Goal: Information Seeking & Learning: Check status

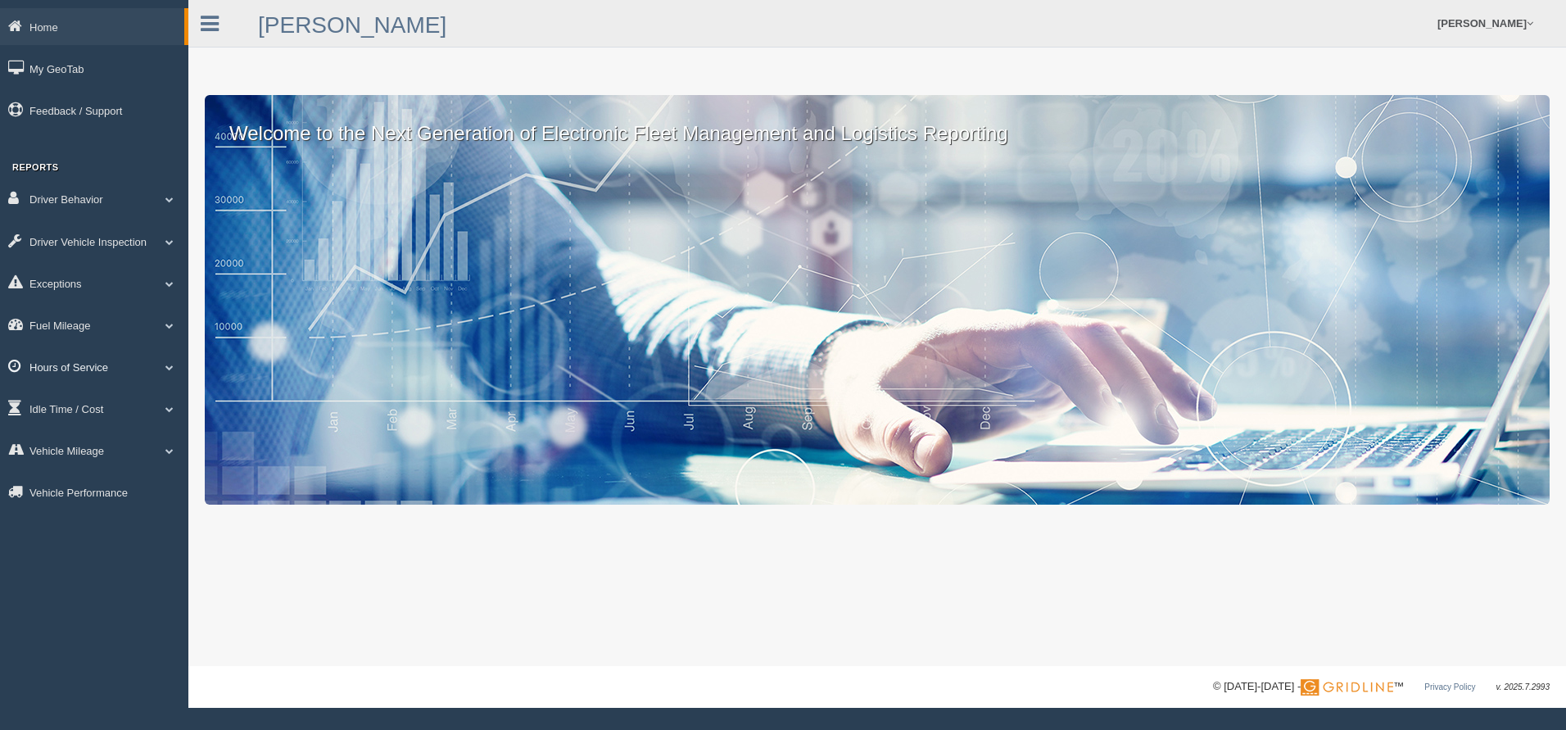
click at [165, 366] on span at bounding box center [169, 367] width 21 height 8
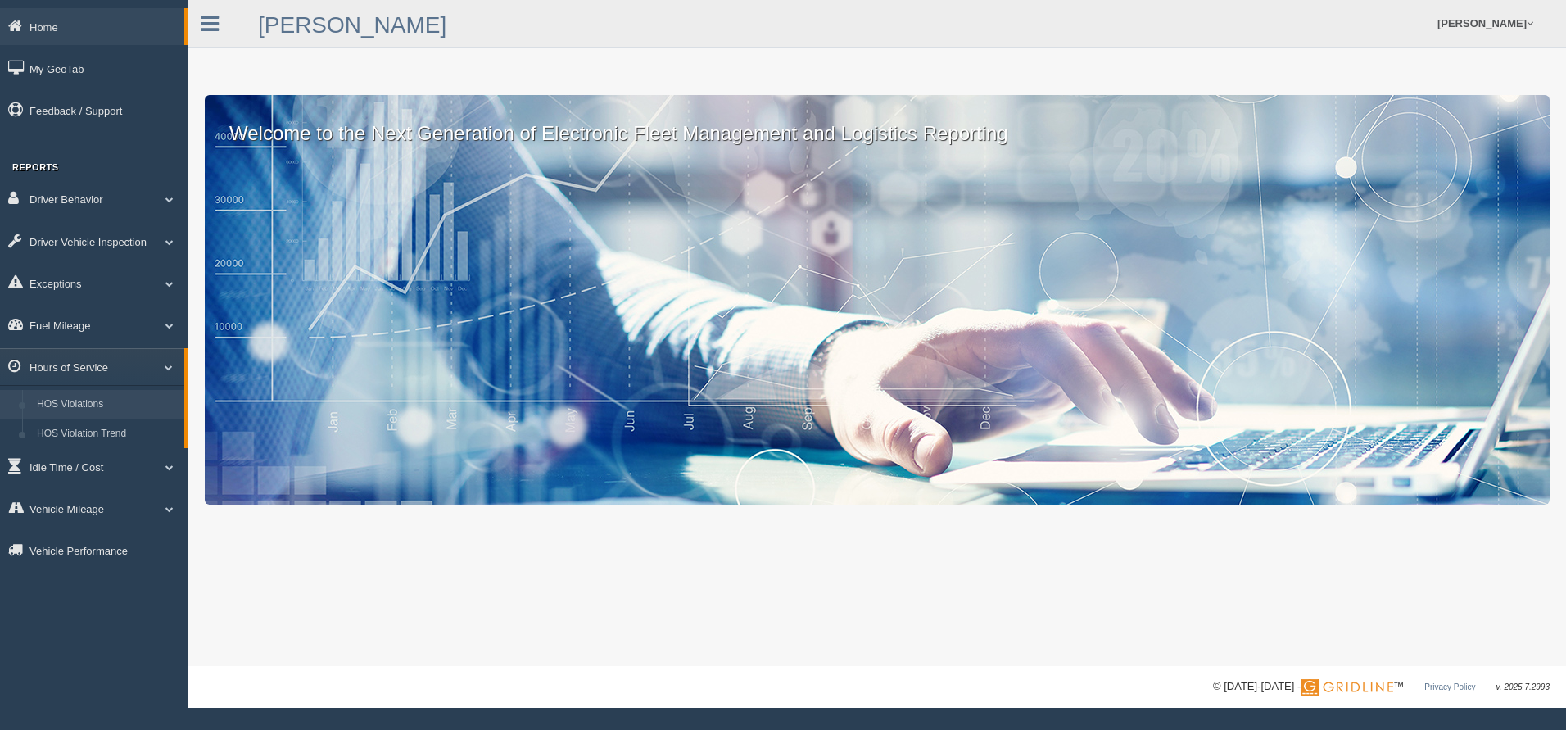
click at [114, 401] on link "HOS Violations" at bounding box center [106, 404] width 155 height 29
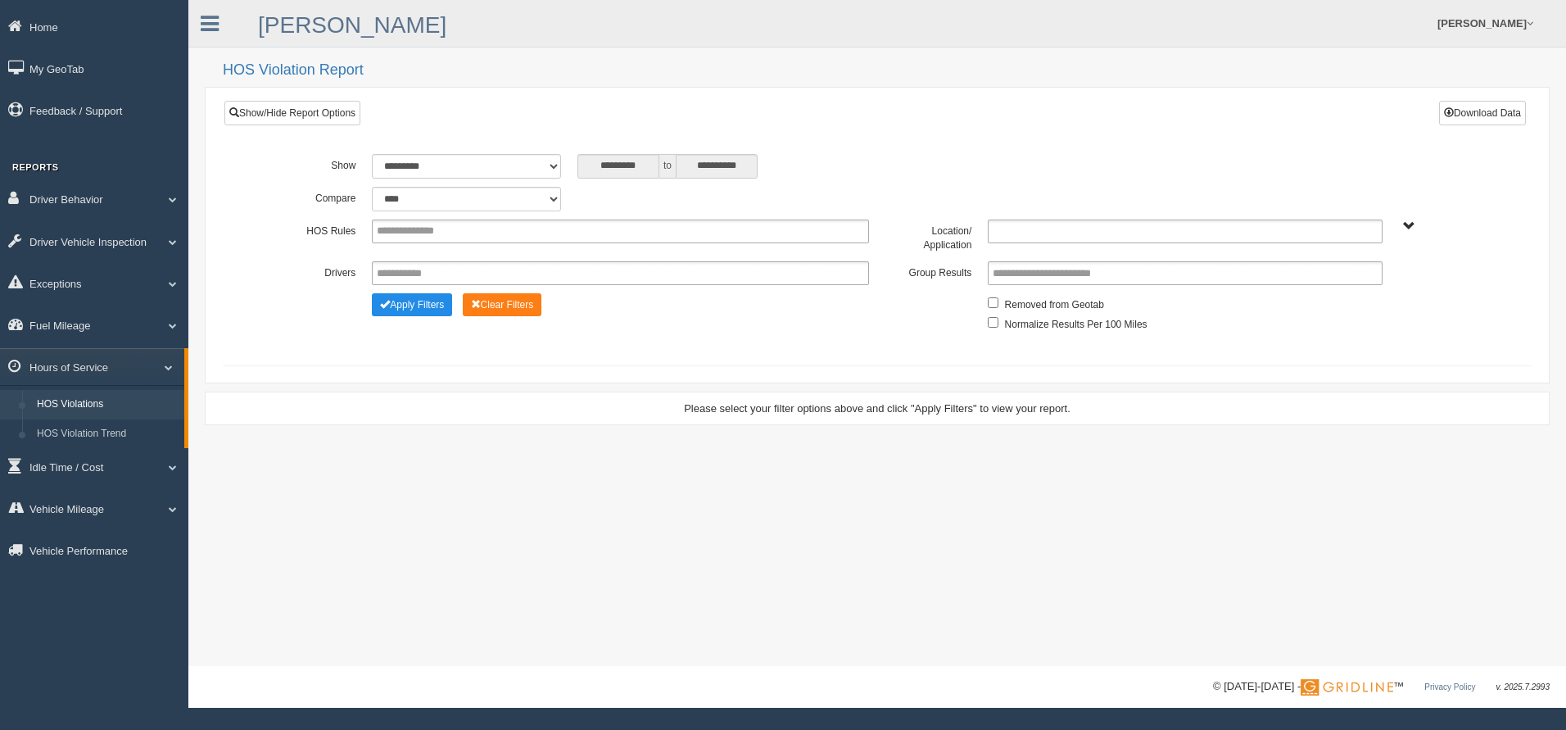
click at [1328, 237] on ul at bounding box center [1184, 231] width 394 height 24
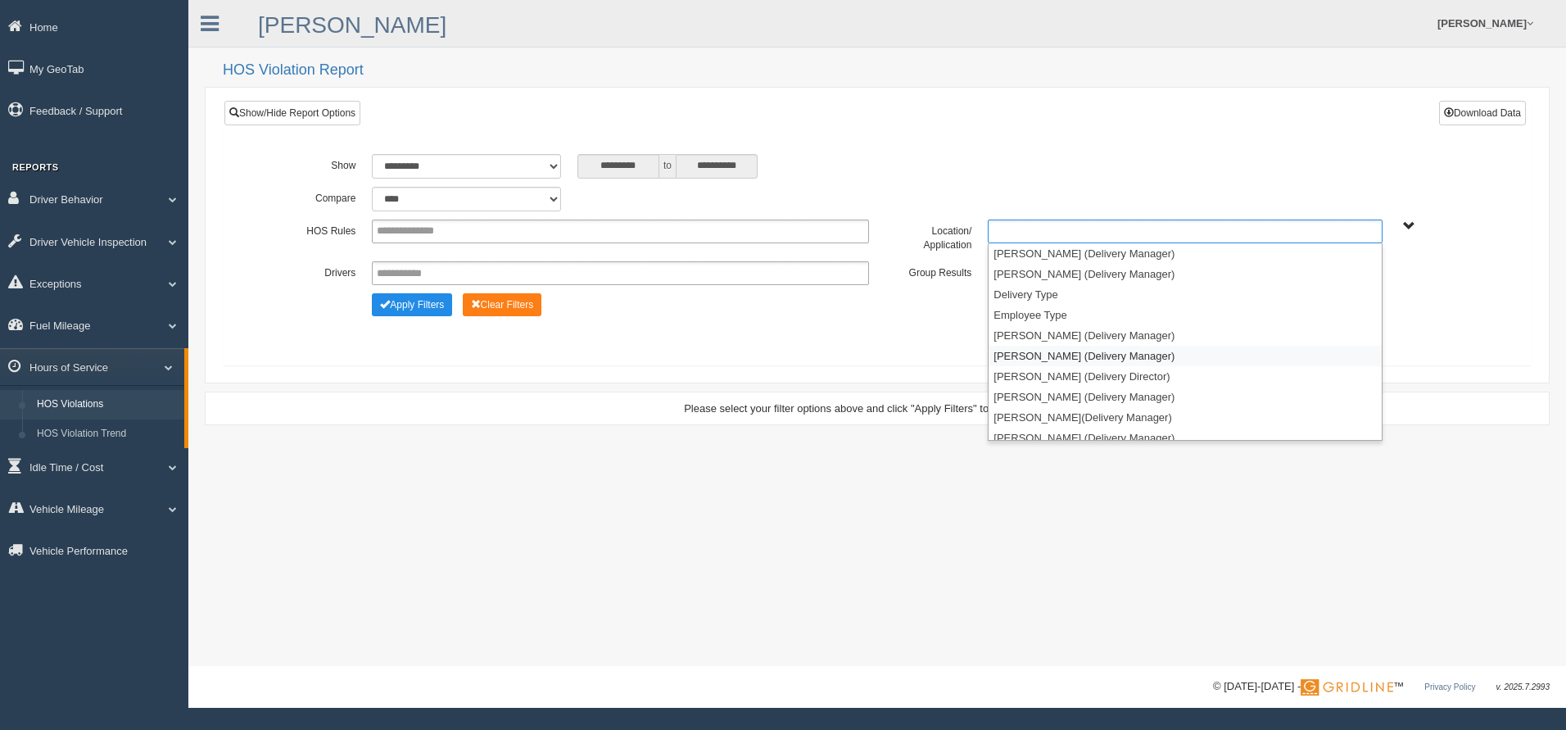
click at [1147, 351] on li "[PERSON_NAME] (Delivery Manager)" at bounding box center [1184, 356] width 392 height 20
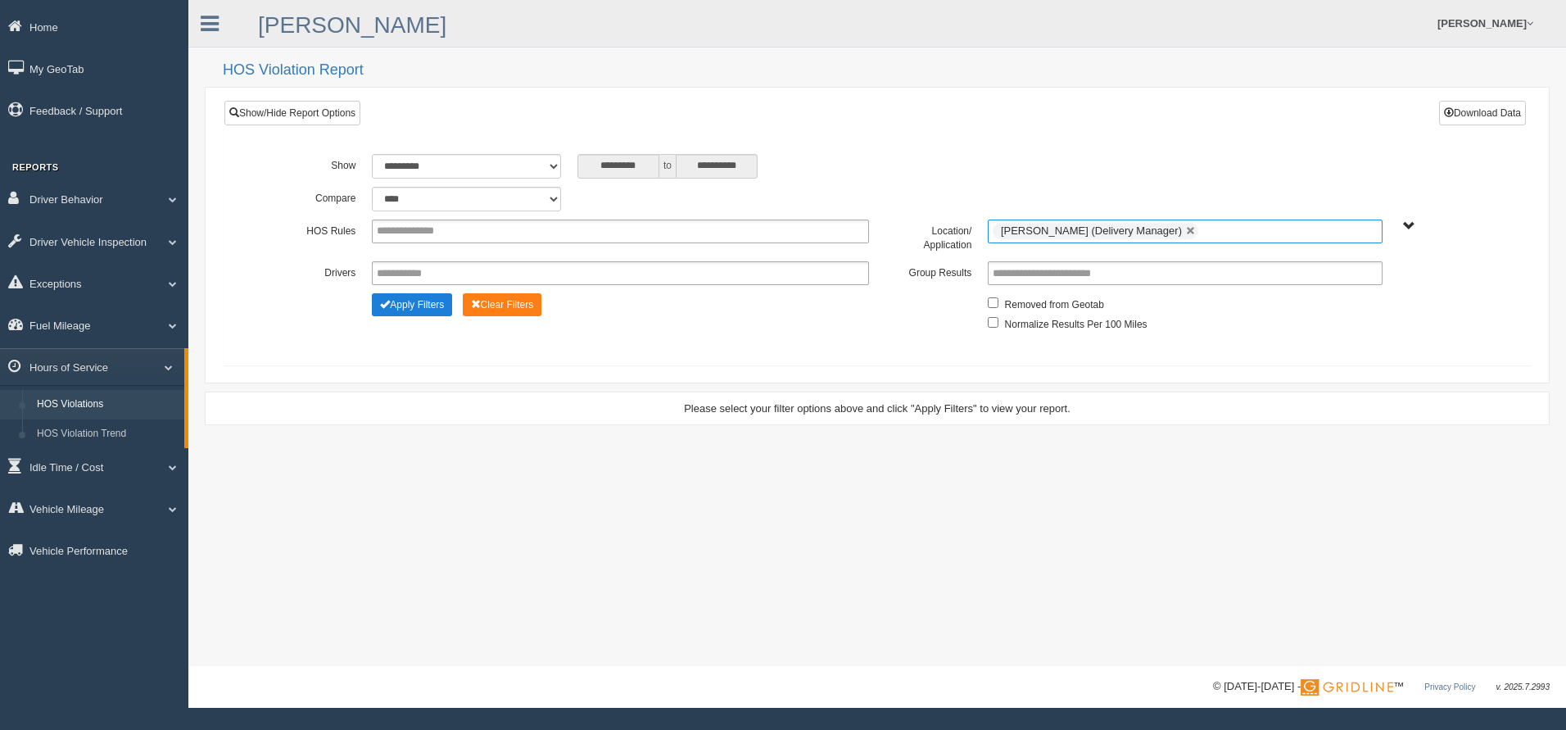
click at [418, 301] on button "Apply Filters" at bounding box center [412, 304] width 80 height 23
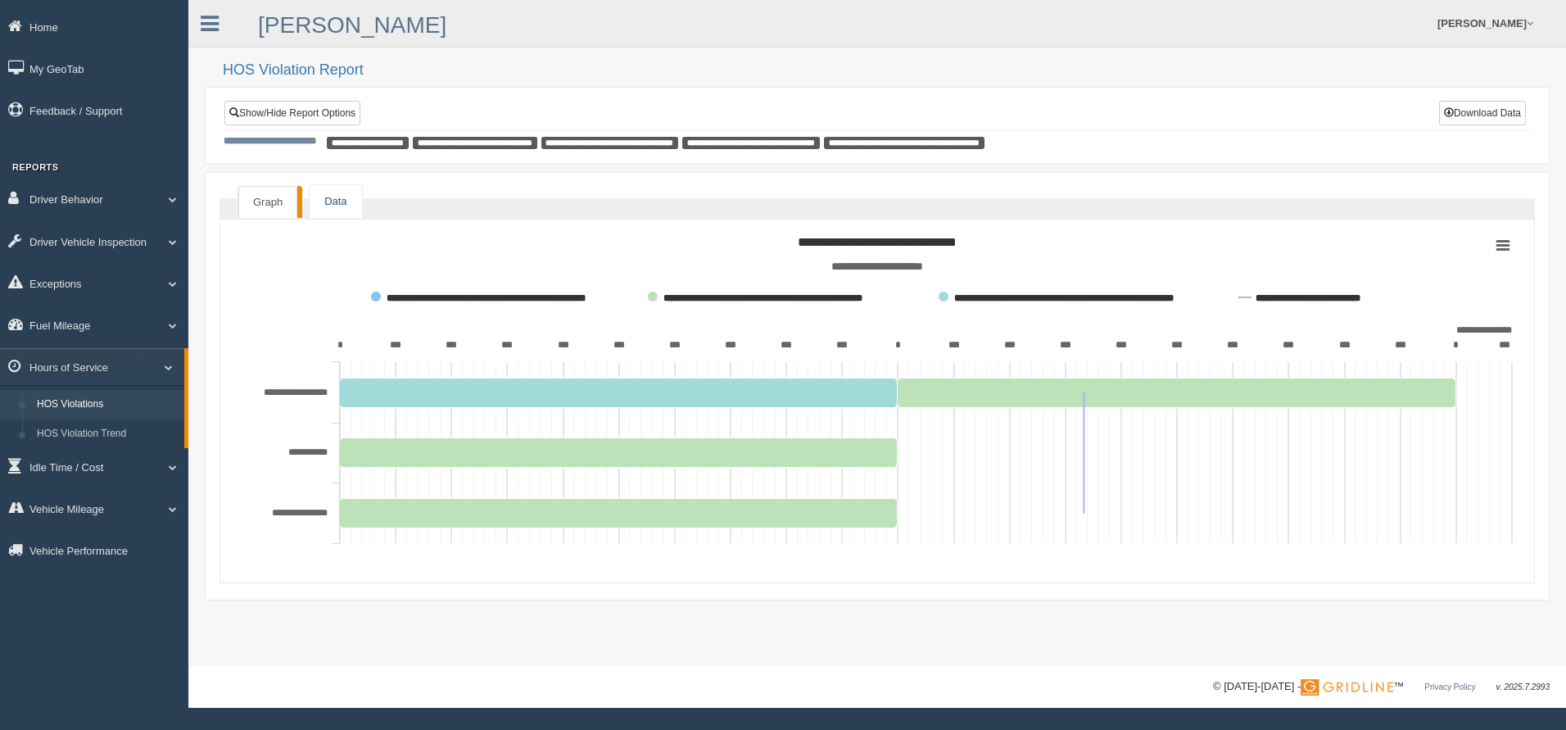
click at [332, 192] on link "Data" at bounding box center [336, 202] width 52 height 34
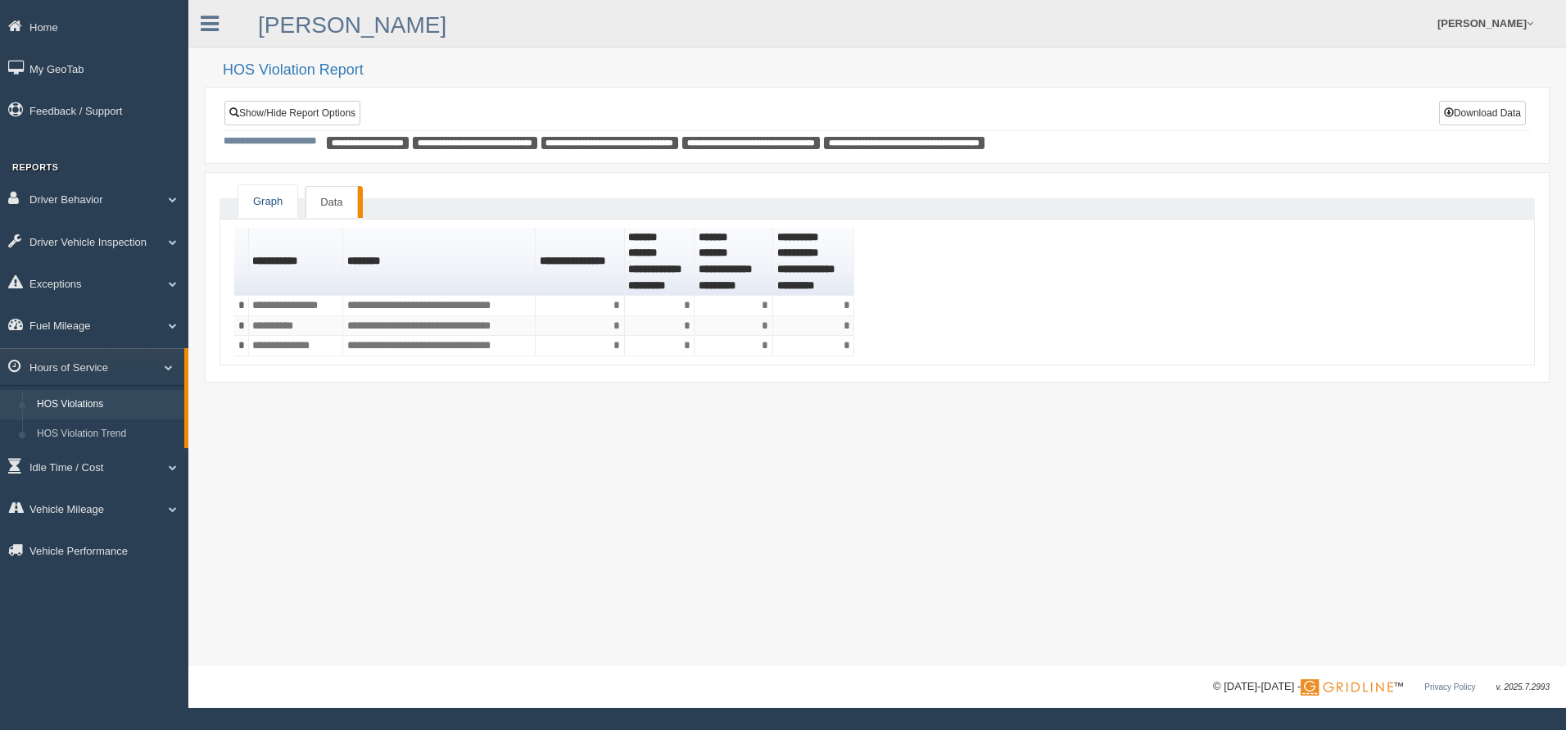
click at [276, 199] on link "Graph" at bounding box center [267, 202] width 59 height 34
